Goal: Transaction & Acquisition: Obtain resource

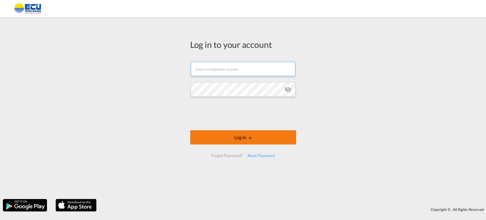
type input "anjaverbeeck@ecuworldwide.com"
click at [247, 138] on button "Log In" at bounding box center [243, 137] width 106 height 14
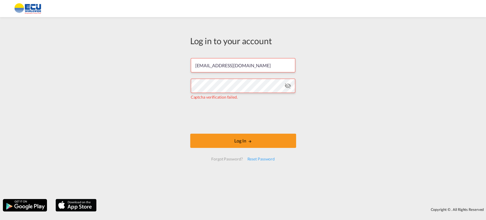
click at [288, 84] on md-icon "icon-eye-off" at bounding box center [288, 85] width 7 height 7
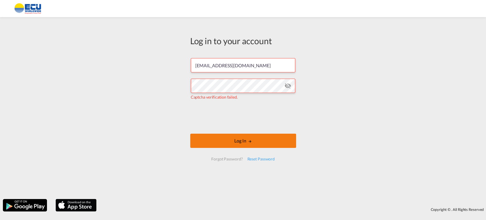
click at [247, 139] on button "Log In" at bounding box center [243, 141] width 106 height 14
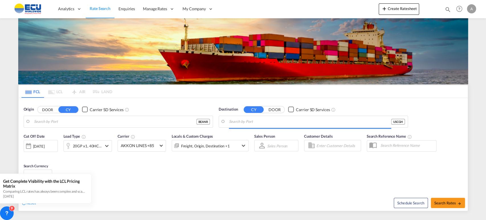
type input "[GEOGRAPHIC_DATA], BEANR"
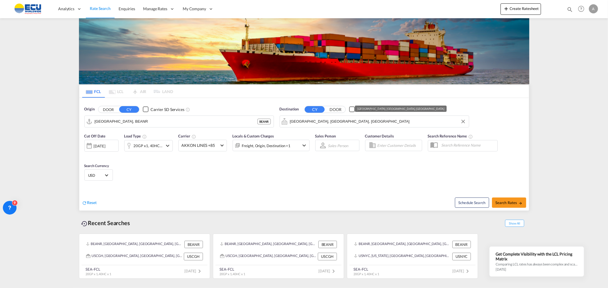
click at [398, 121] on input "Chicago Heights, IL, USCGH" at bounding box center [378, 121] width 176 height 9
type input "A"
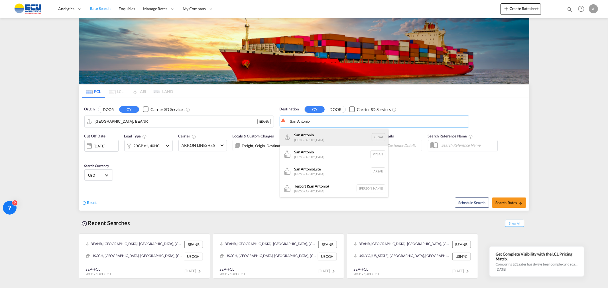
click at [313, 136] on div "San Antonio Chile CLSAI" at bounding box center [334, 137] width 108 height 17
type input "San Antonio, CLSAI"
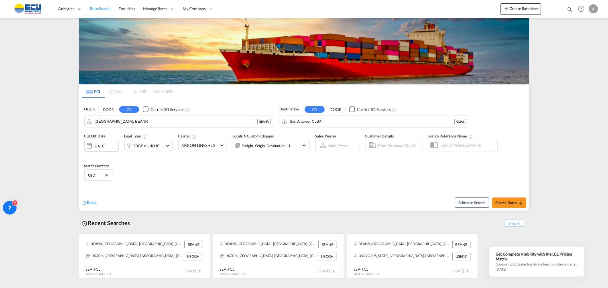
click at [167, 144] on md-icon "icon-chevron-down" at bounding box center [167, 145] width 7 height 7
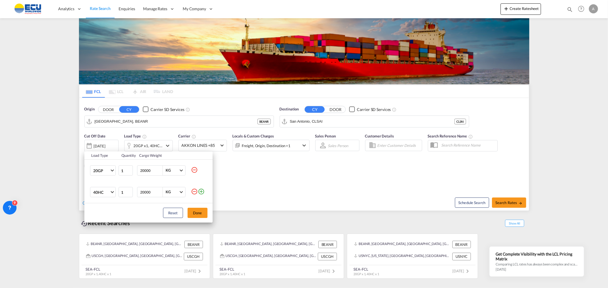
click at [416, 172] on div "Load Type Quantity Cargo Weight 20GP 20GP 40GP 40HC 45HC 20RE 40RE 40HR 20OT 40…" at bounding box center [304, 144] width 608 height 288
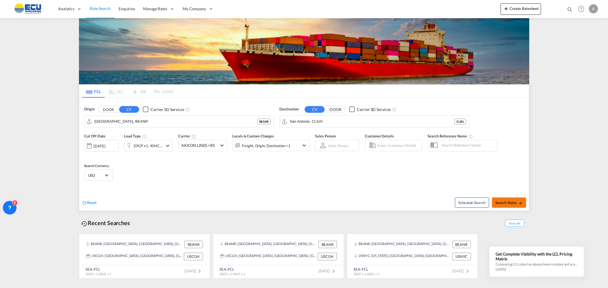
click at [486, 201] on span "Search Rates" at bounding box center [508, 203] width 27 height 5
type input "BEANR to CLSAI / [DATE]"
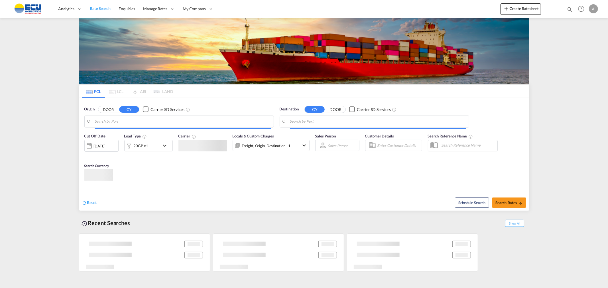
type input "[GEOGRAPHIC_DATA], BEANR"
type input "San Antonio, CLSAI"
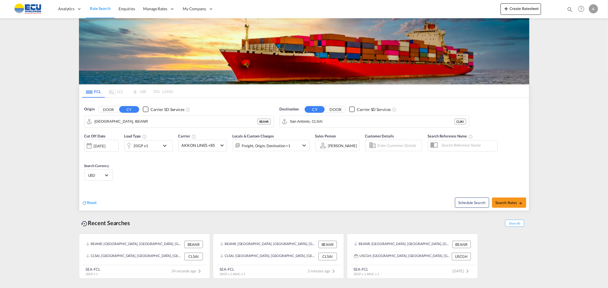
click at [162, 144] on md-icon "icon-chevron-down" at bounding box center [166, 145] width 10 height 7
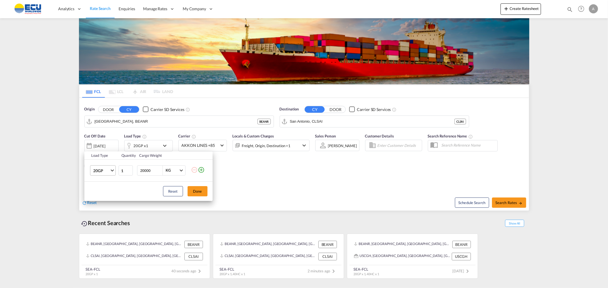
click at [111, 169] on md-select-value "20GP" at bounding box center [104, 171] width 23 height 10
click at [101, 199] on div "40HC" at bounding box center [98, 198] width 11 height 6
click at [201, 189] on button "Done" at bounding box center [197, 191] width 20 height 10
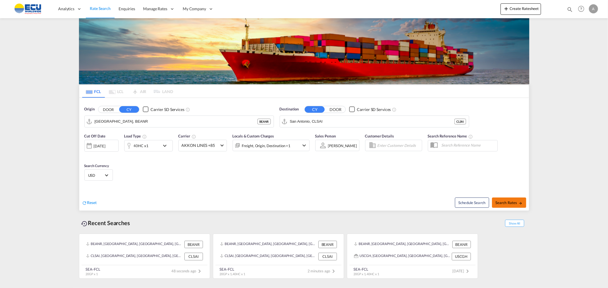
click at [514, 202] on span "Search Rates" at bounding box center [508, 203] width 27 height 5
type input "BEANR to CLSAI / [DATE]"
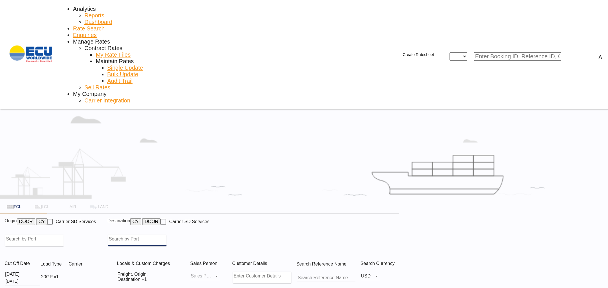
type input "[GEOGRAPHIC_DATA], BEANR"
type input "San Antonio, CLSAI"
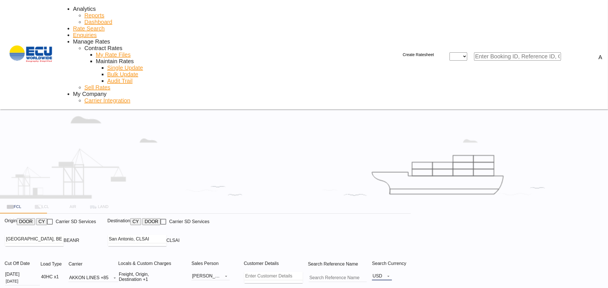
click at [383, 274] on span "Select Currency: $ USDUnited States Dollar" at bounding box center [386, 276] width 7 height 4
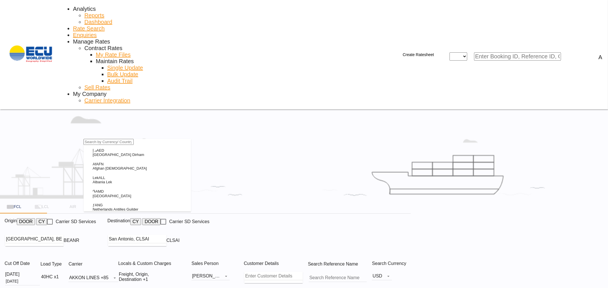
scroll to position [1966, 0]
type input "eur"
click at [93, 157] on div "€ EUR Euro" at bounding box center [98, 152] width 10 height 9
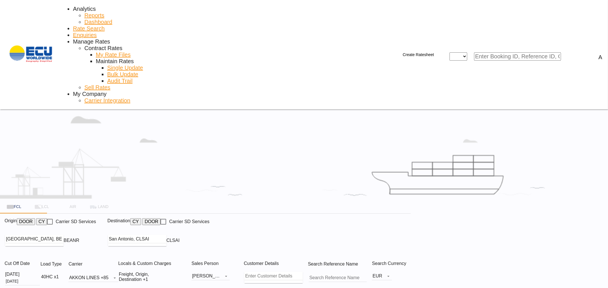
type input "BEANR to CLSAI / [DATE]"
